Goal: Task Accomplishment & Management: Complete application form

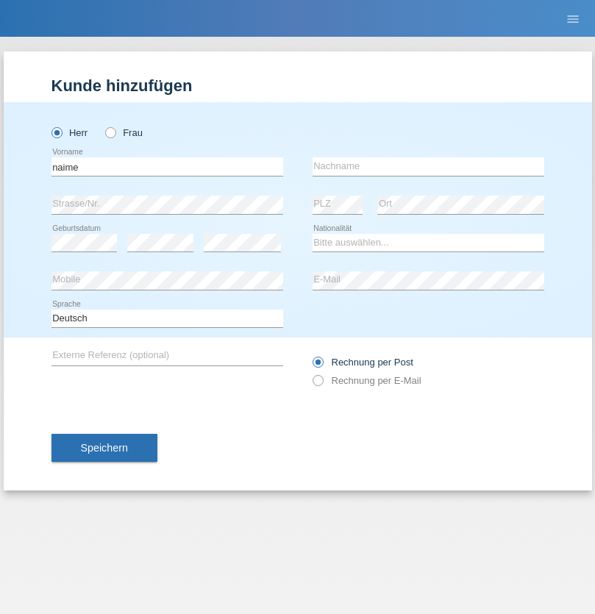
type input "naime"
click at [428, 166] on input "text" at bounding box center [429, 166] width 232 height 18
type input "llugiqi"
select select "CH"
radio input "true"
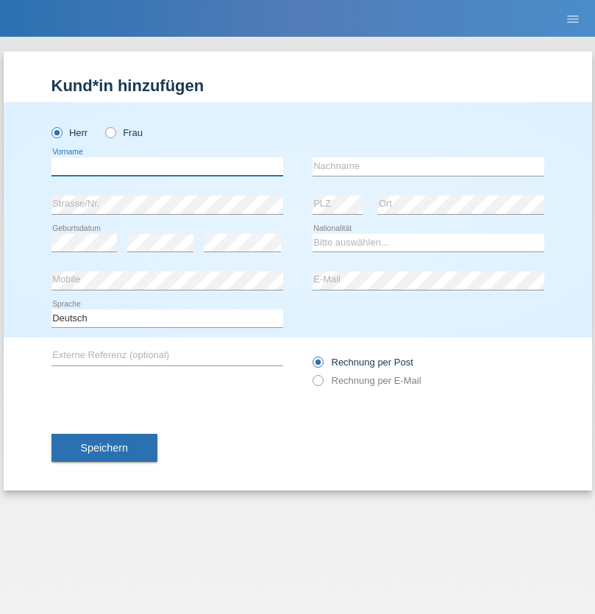
click at [167, 166] on input "text" at bounding box center [167, 166] width 232 height 18
type input "Shaban"
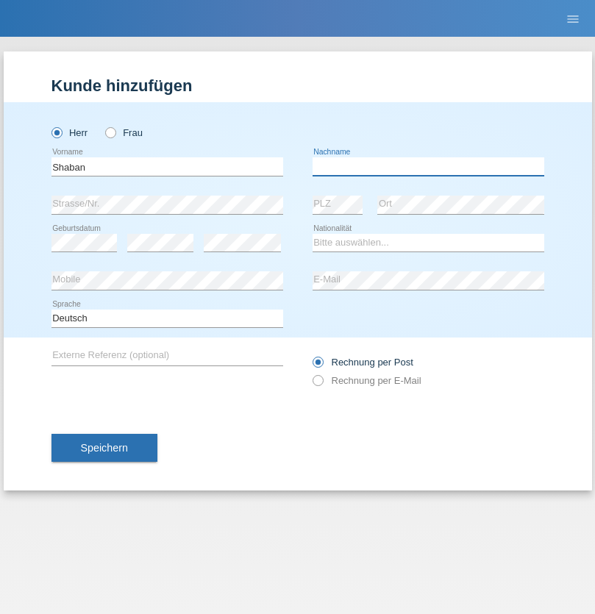
click at [428, 166] on input "text" at bounding box center [429, 166] width 232 height 18
type input "llugiqi"
select select "CH"
radio input "true"
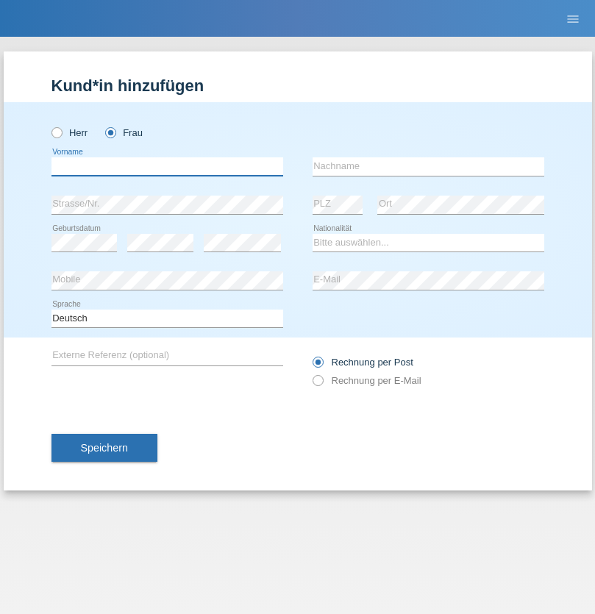
click at [167, 166] on input "text" at bounding box center [167, 166] width 232 height 18
type input "Silvia"
click at [428, 166] on input "text" at bounding box center [429, 166] width 232 height 18
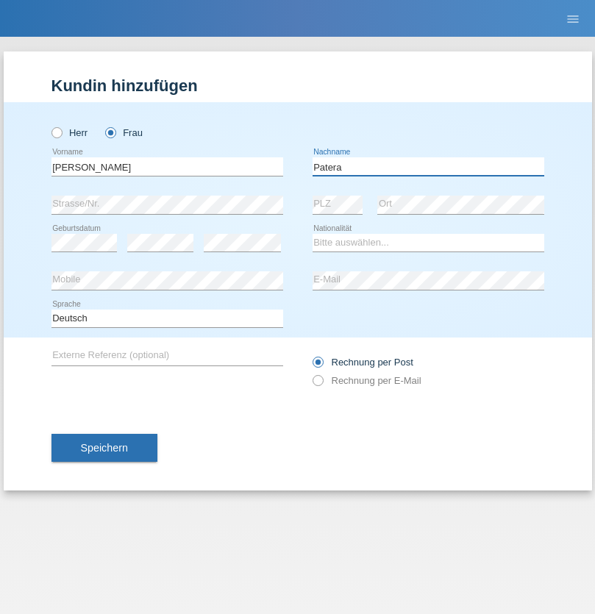
type input "Patera"
select select "CH"
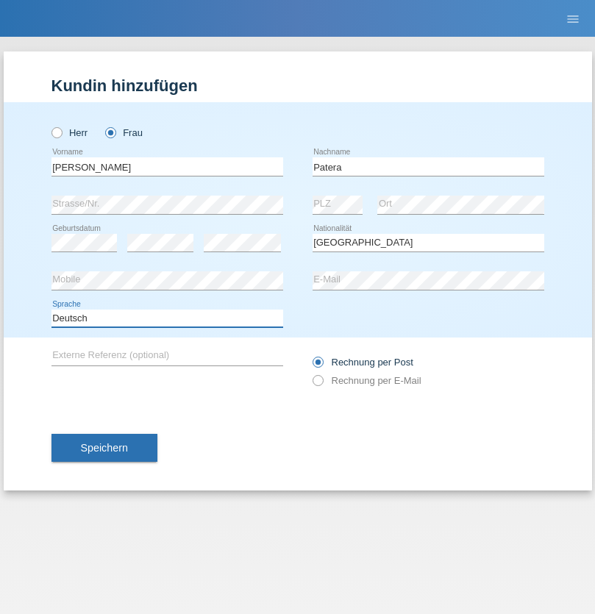
select select "en"
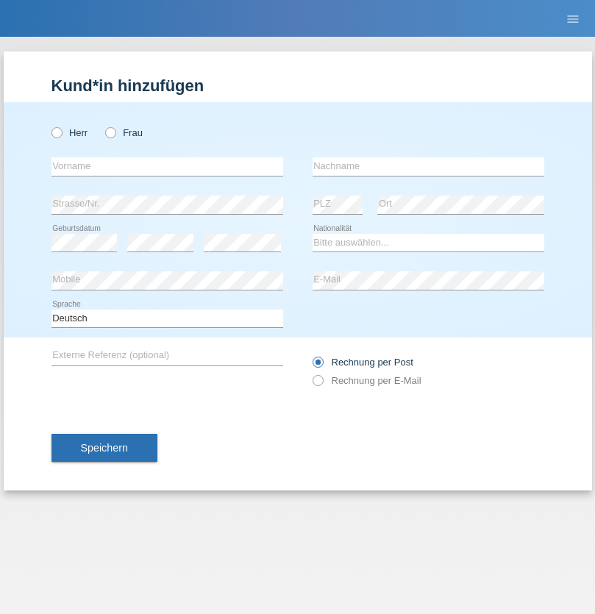
radio input "true"
click at [167, 166] on input "text" at bounding box center [167, 166] width 232 height 18
type input "Omar"
click at [428, 166] on input "text" at bounding box center [429, 166] width 232 height 18
type input "Sakhi"
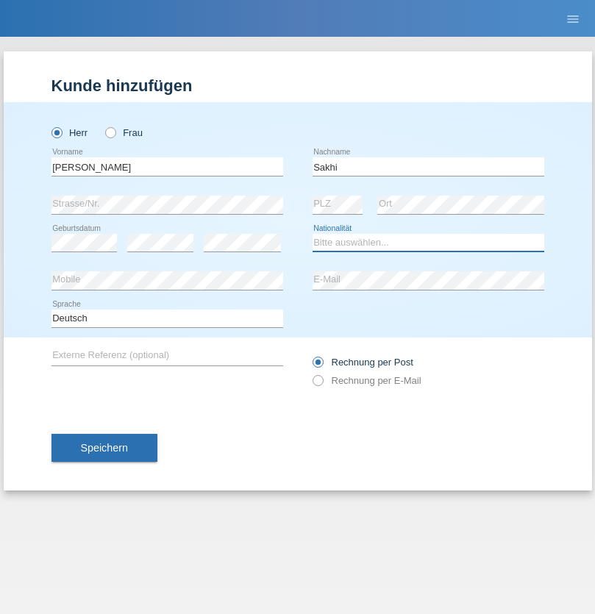
select select "IT"
select select "C"
select select "24"
select select "10"
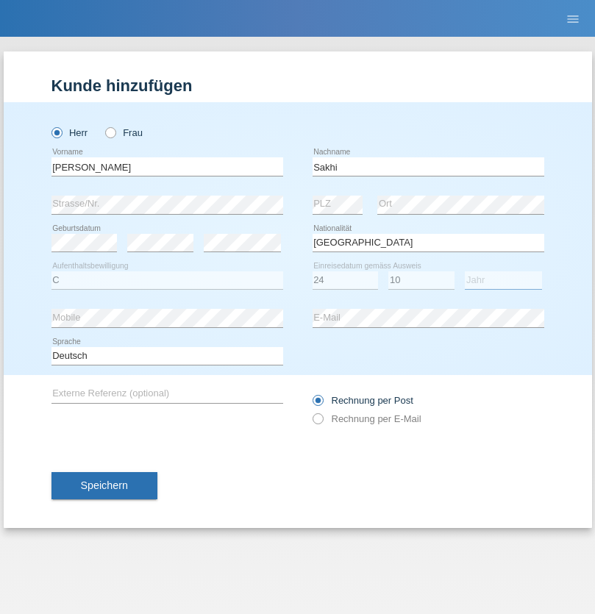
select select "2021"
